Goal: Find specific page/section: Find specific page/section

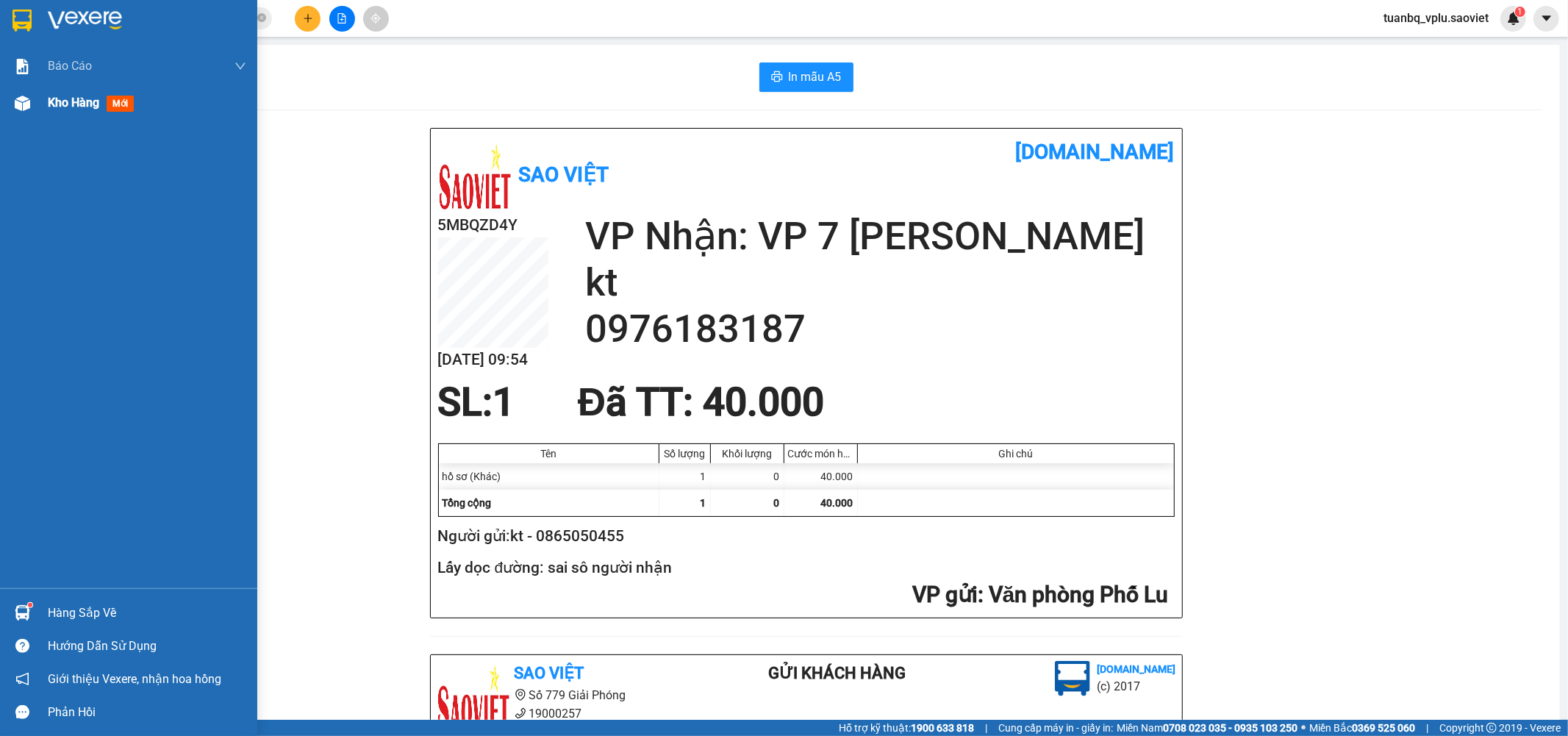
click at [81, 117] on div "Kho hàng mới" at bounding box center [147, 103] width 199 height 37
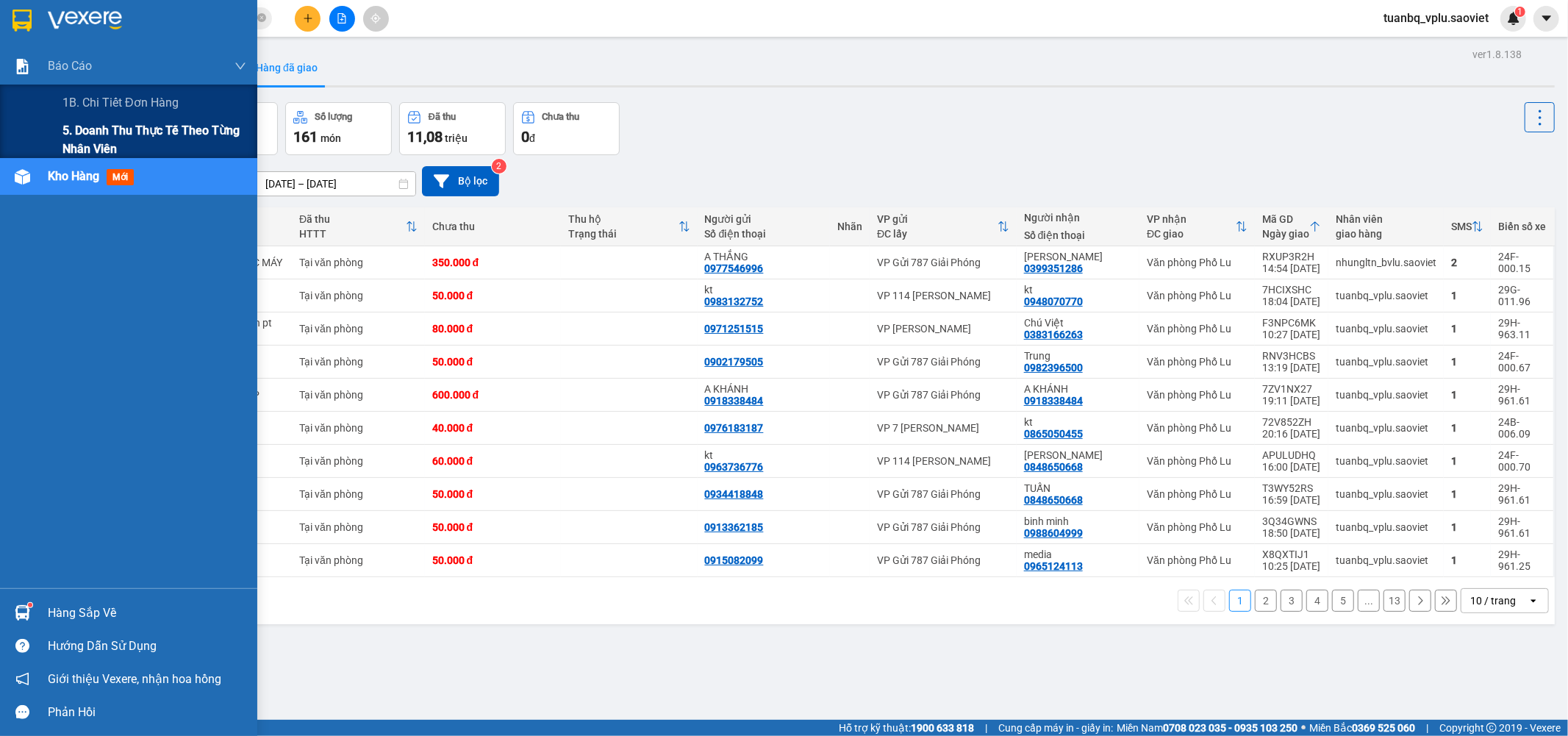
click at [132, 131] on span "5. Doanh thu thực tế theo từng nhân viên" at bounding box center [155, 140] width 184 height 37
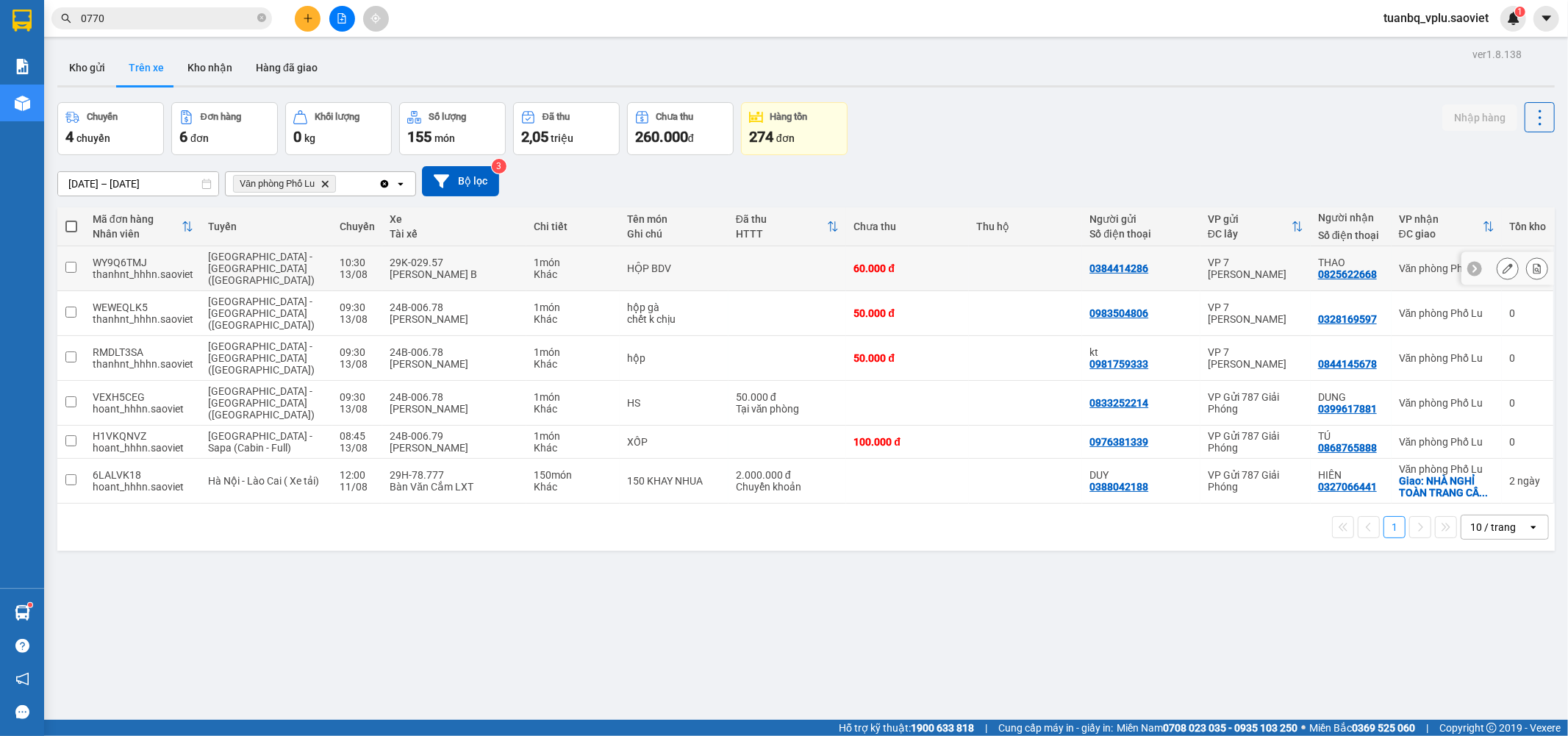
drag, startPoint x: 575, startPoint y: 253, endPoint x: 571, endPoint y: 586, distance: 333.0
click at [660, 568] on div "ver 1.8.138 Kho gửi Trên xe Kho nhận Hàng đã giao Chuyến 4 chuyến Đơn hàng 6 đơ…" at bounding box center [807, 412] width 1509 height 736
click at [597, 551] on div "ver 1.8.138 Kho gửi Trên xe Kho nhận Hàng đã giao Chuyến 4 chuyến Đơn hàng 6 đơ…" at bounding box center [807, 412] width 1509 height 736
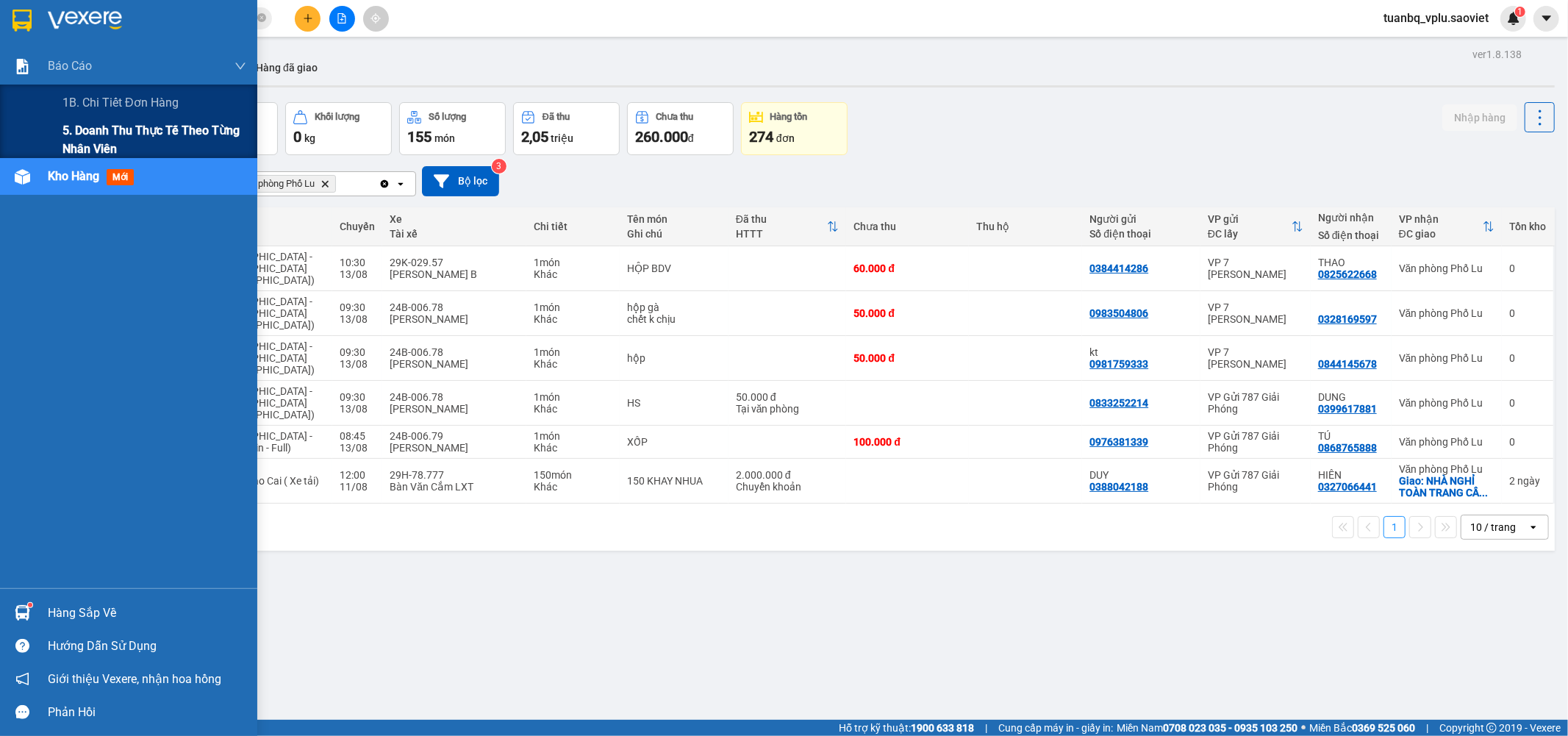
click at [188, 122] on span "5. Doanh thu thực tế theo từng nhân viên" at bounding box center [155, 140] width 184 height 37
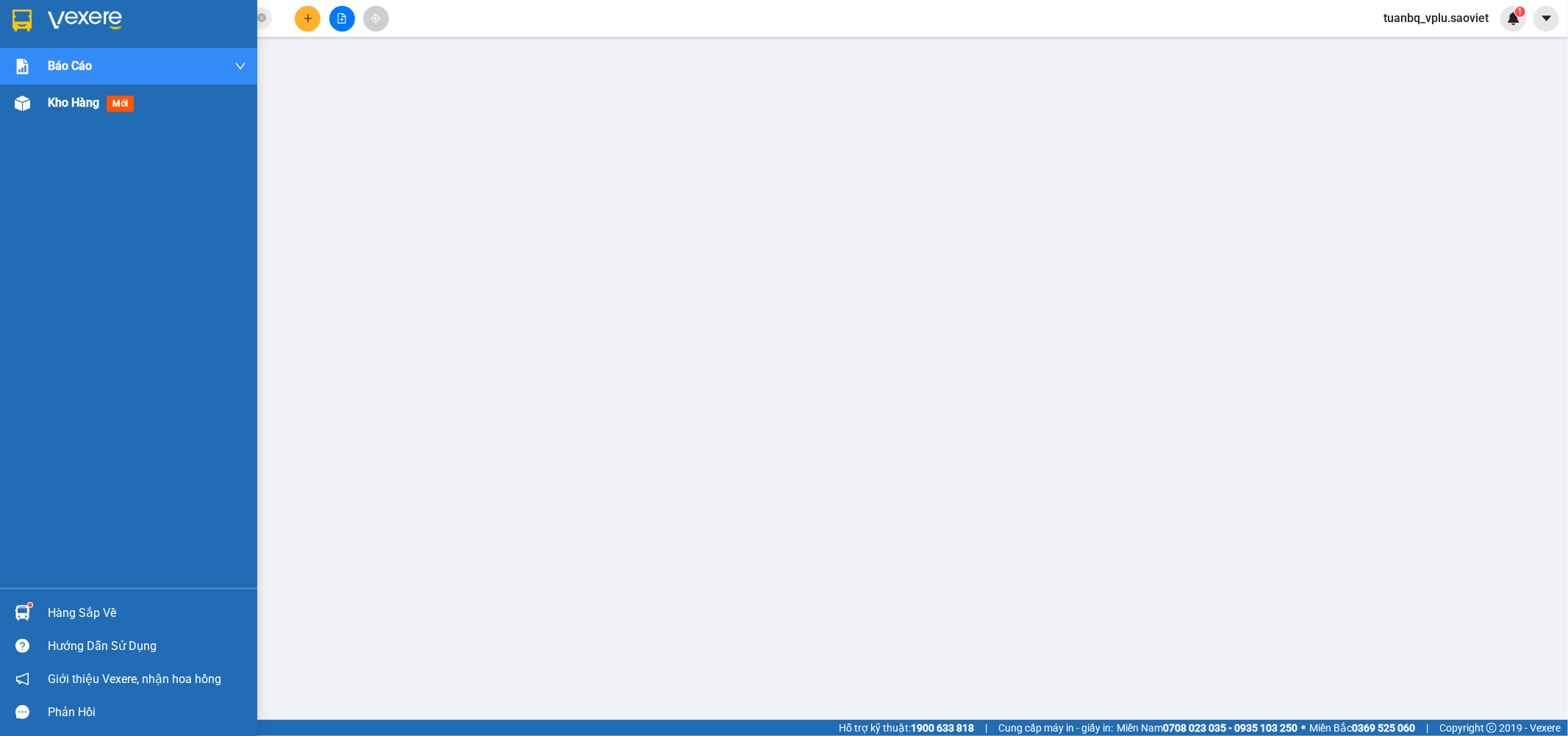
click at [53, 102] on span "Kho hàng" at bounding box center [73, 103] width 52 height 14
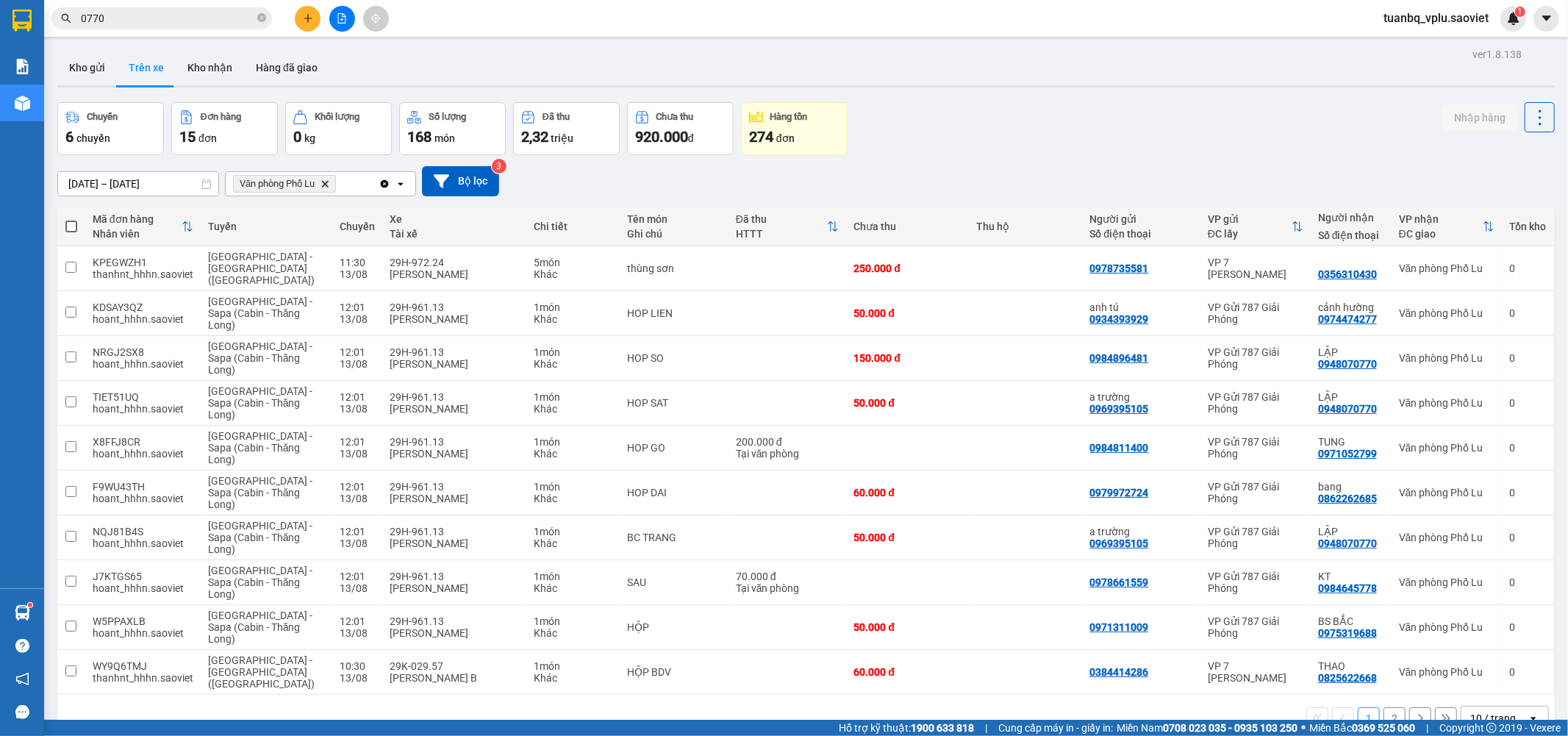
click at [1383, 707] on button "2" at bounding box center [1394, 717] width 23 height 23
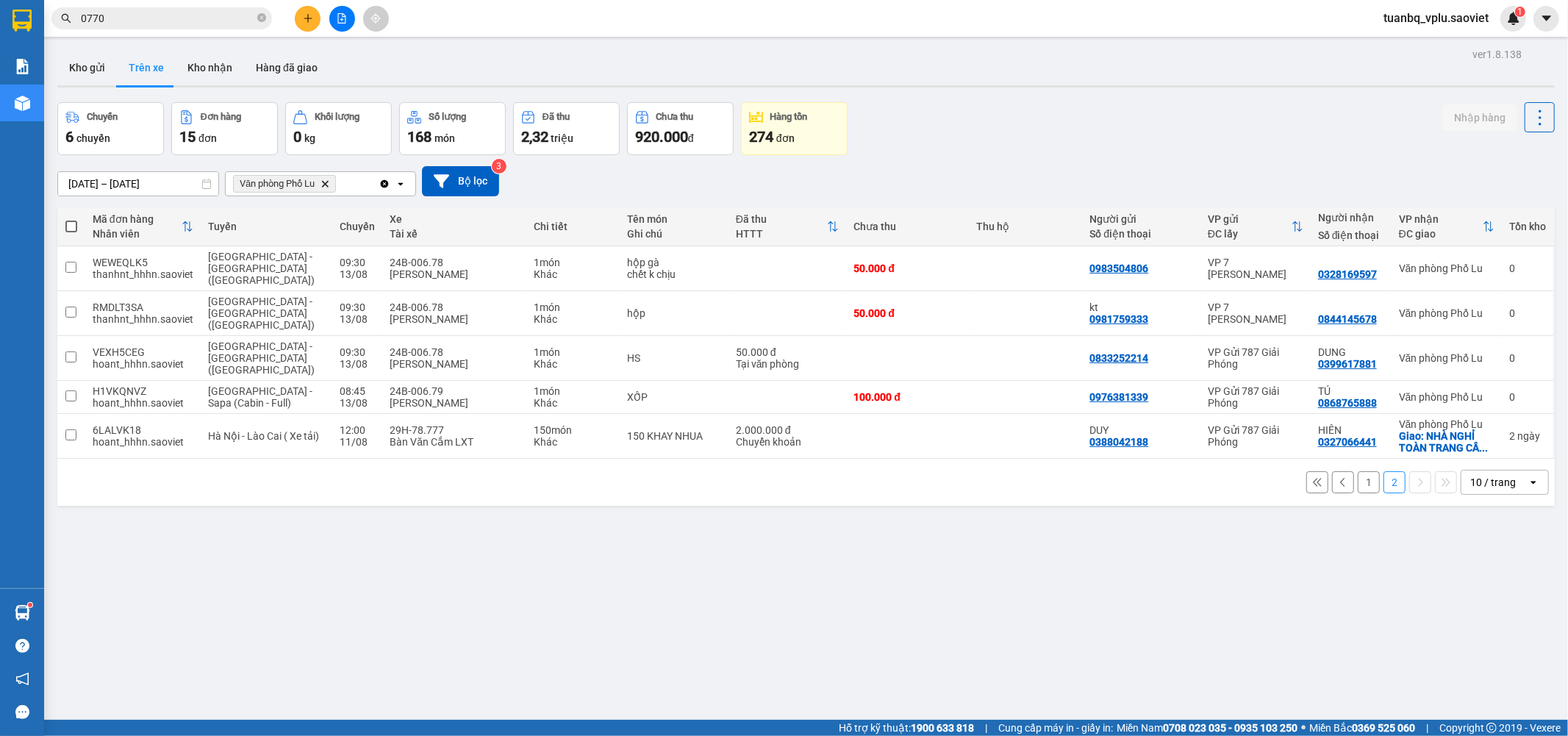
click at [1365, 471] on button "1" at bounding box center [1368, 482] width 23 height 23
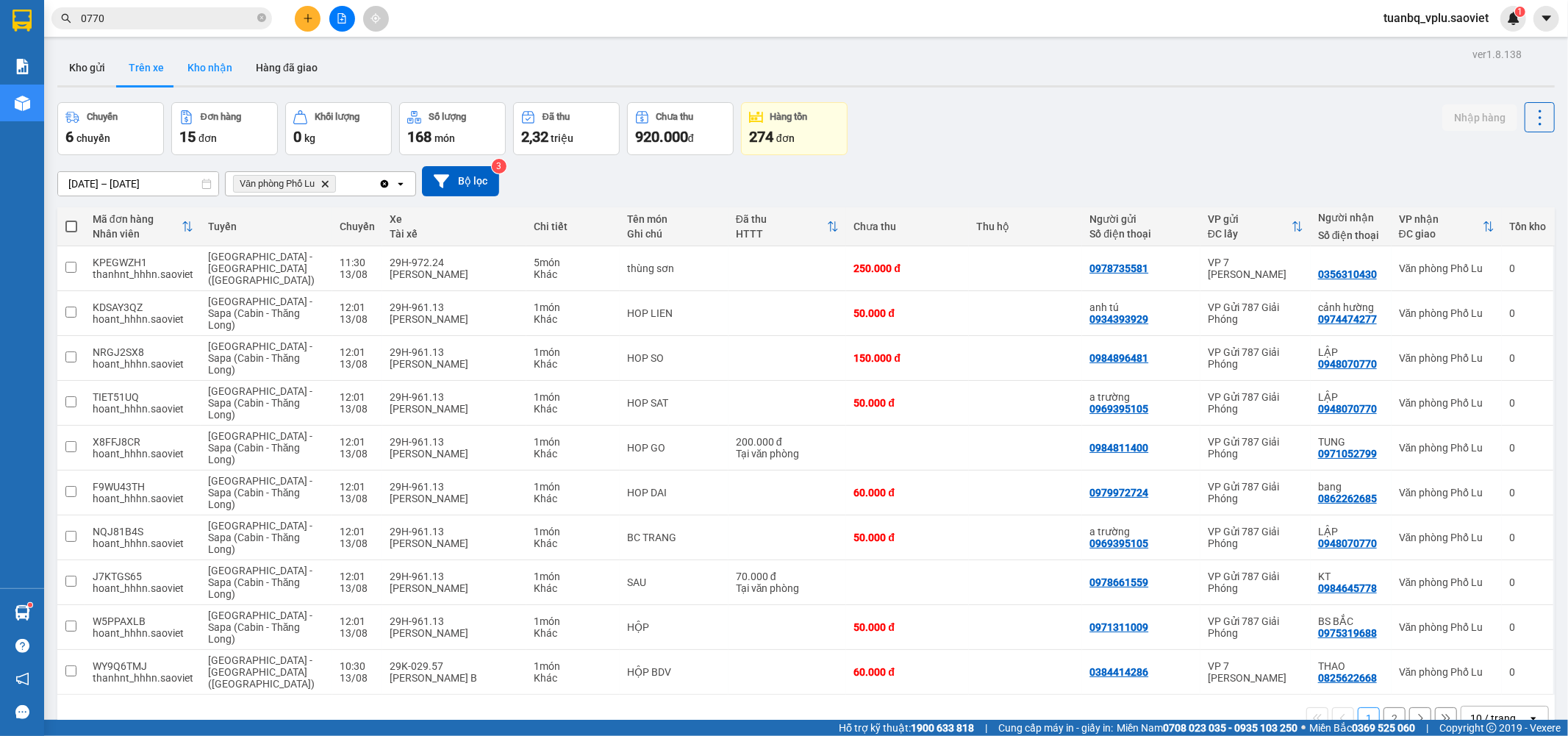
click at [203, 62] on button "Kho nhận" at bounding box center [209, 68] width 69 height 35
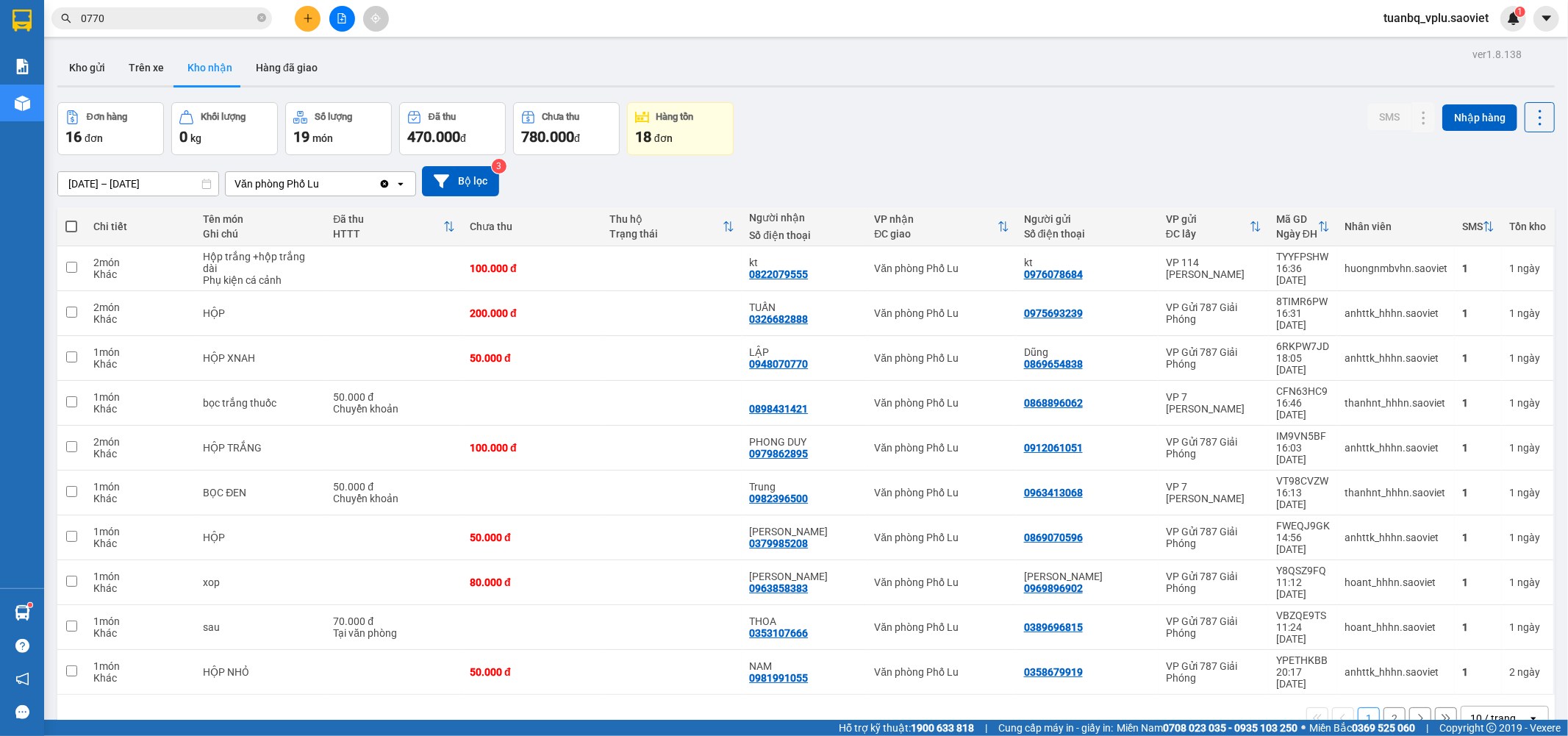
click at [1388, 707] on button "2" at bounding box center [1394, 717] width 23 height 23
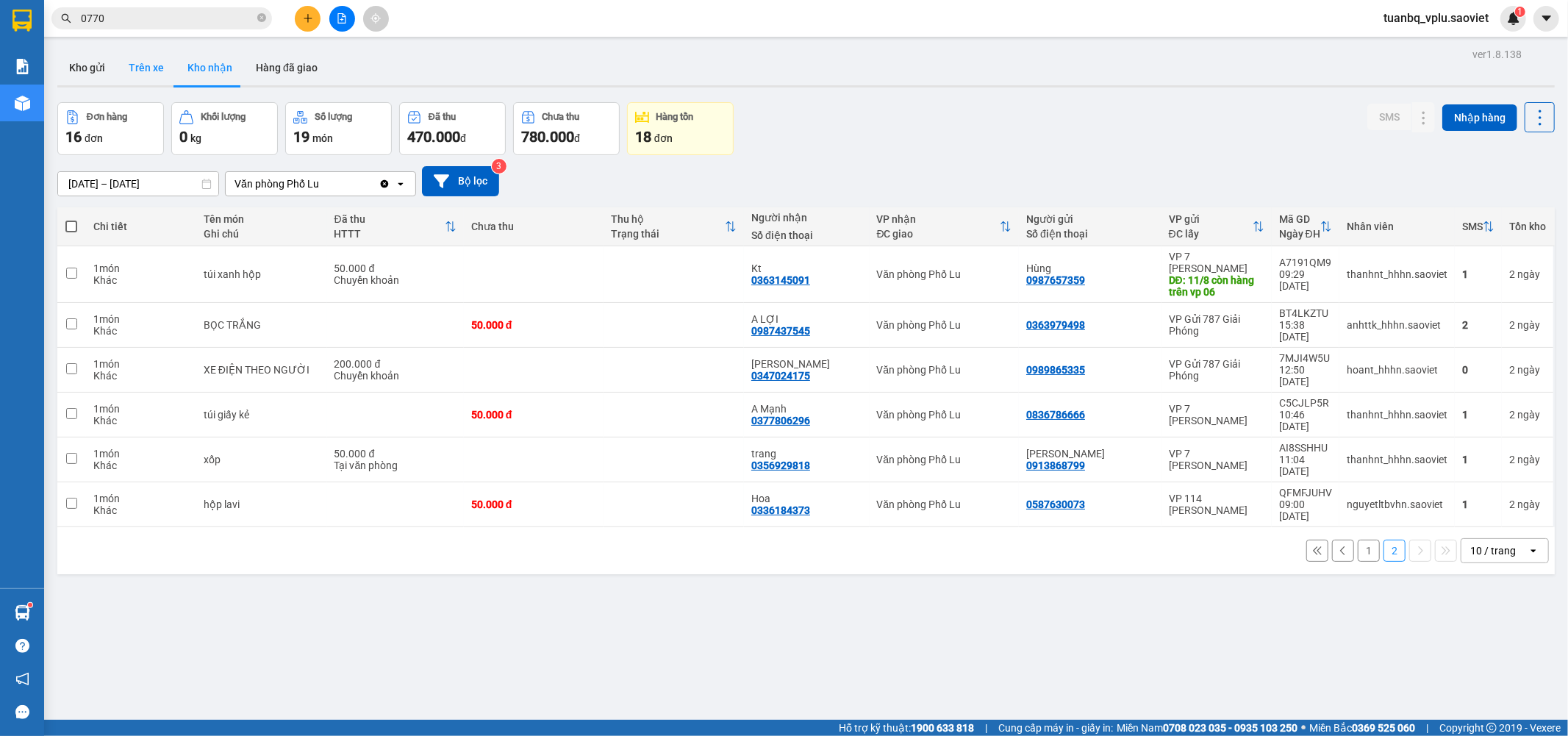
click at [143, 72] on button "Trên xe" at bounding box center [146, 68] width 59 height 35
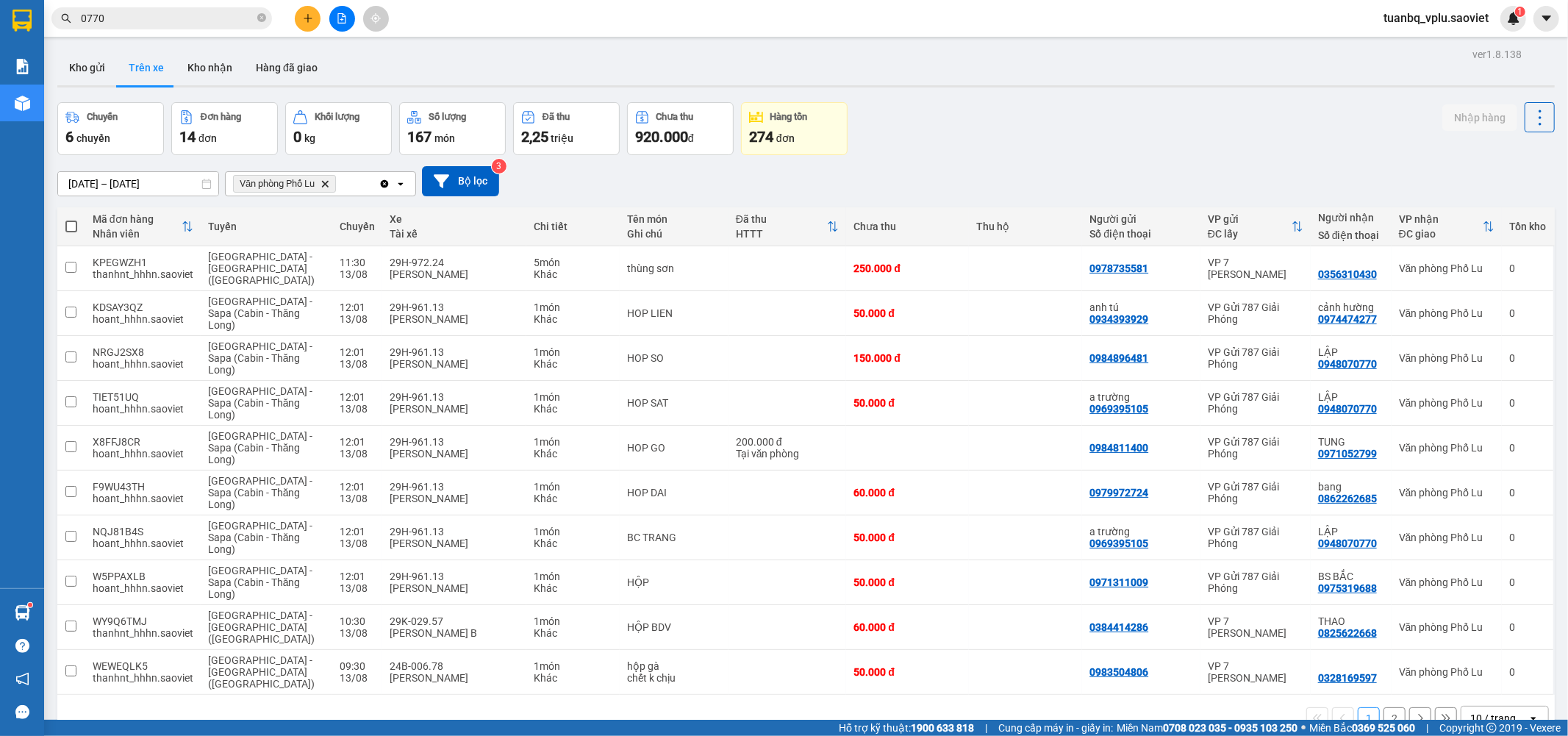
click at [1383, 707] on button "2" at bounding box center [1394, 717] width 23 height 23
